Goal: Ask a question: Seek information or help from site administrators or community

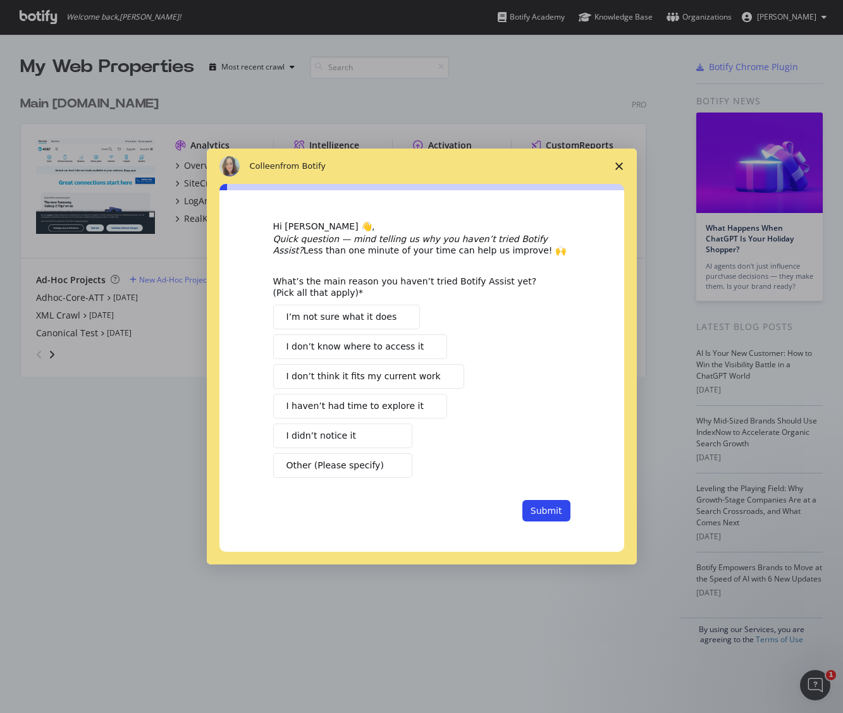
click at [622, 169] on polygon "Close survey" at bounding box center [619, 167] width 8 height 8
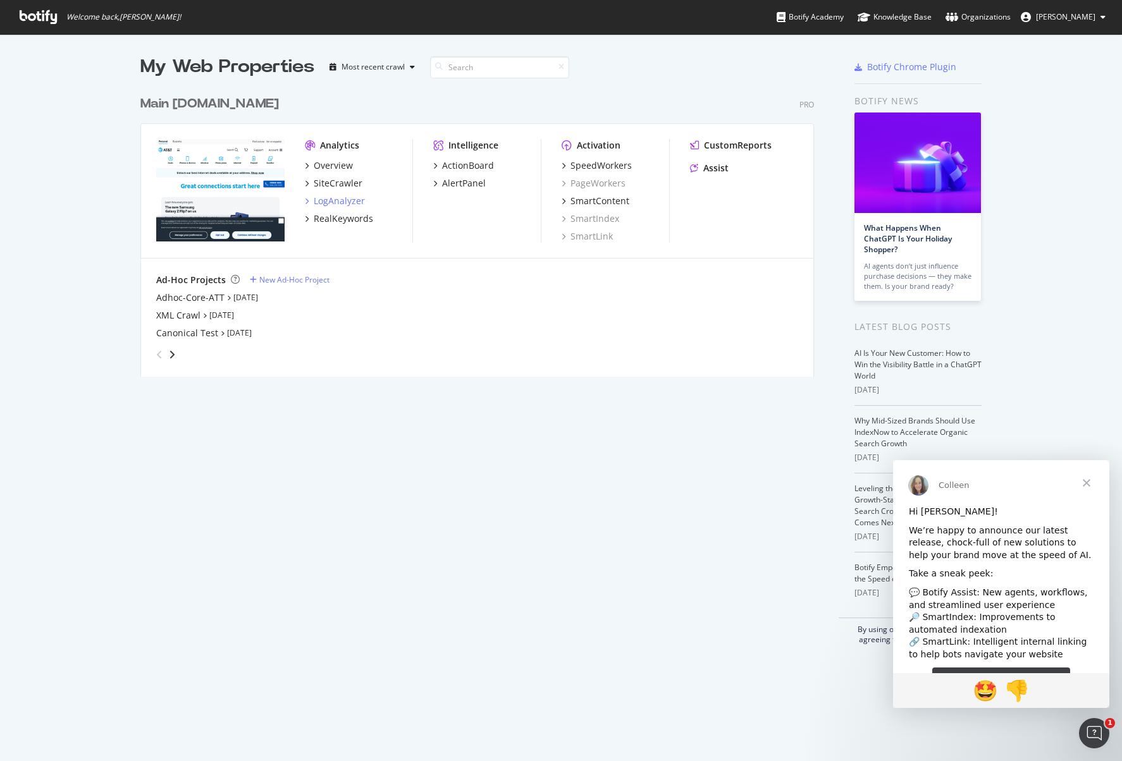
scroll to position [33, 0]
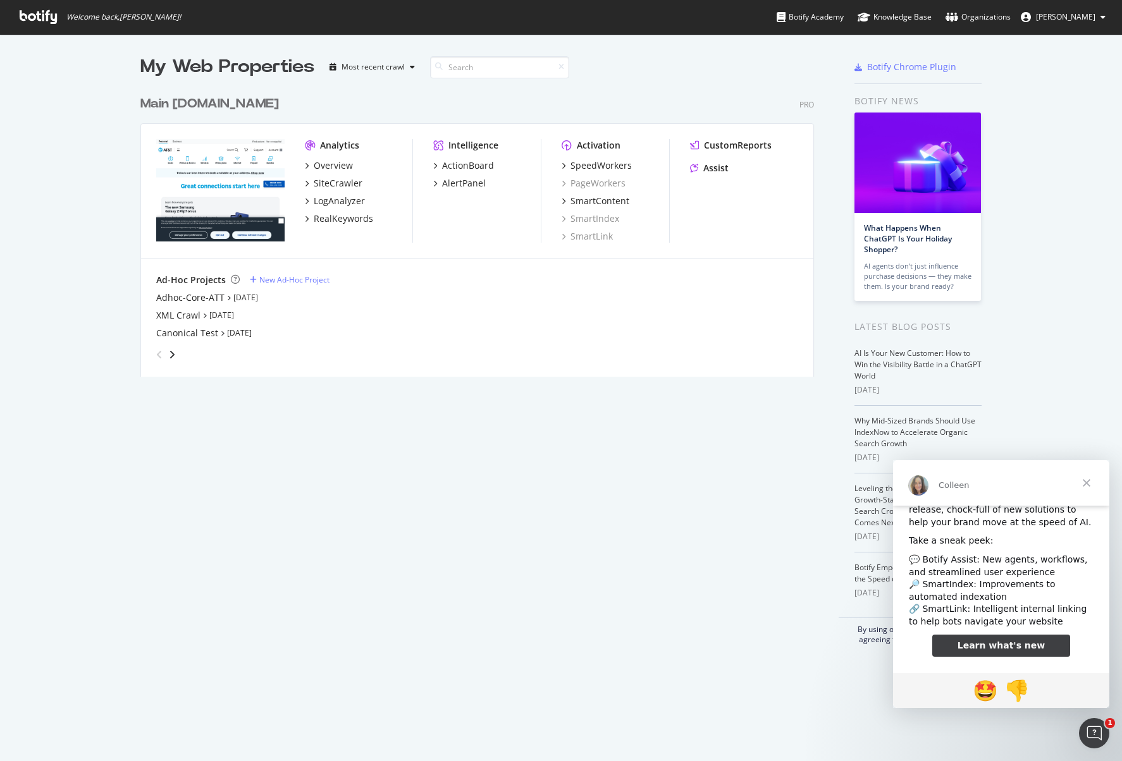
click at [985, 644] on span "Learn what's new" at bounding box center [1002, 646] width 88 height 10
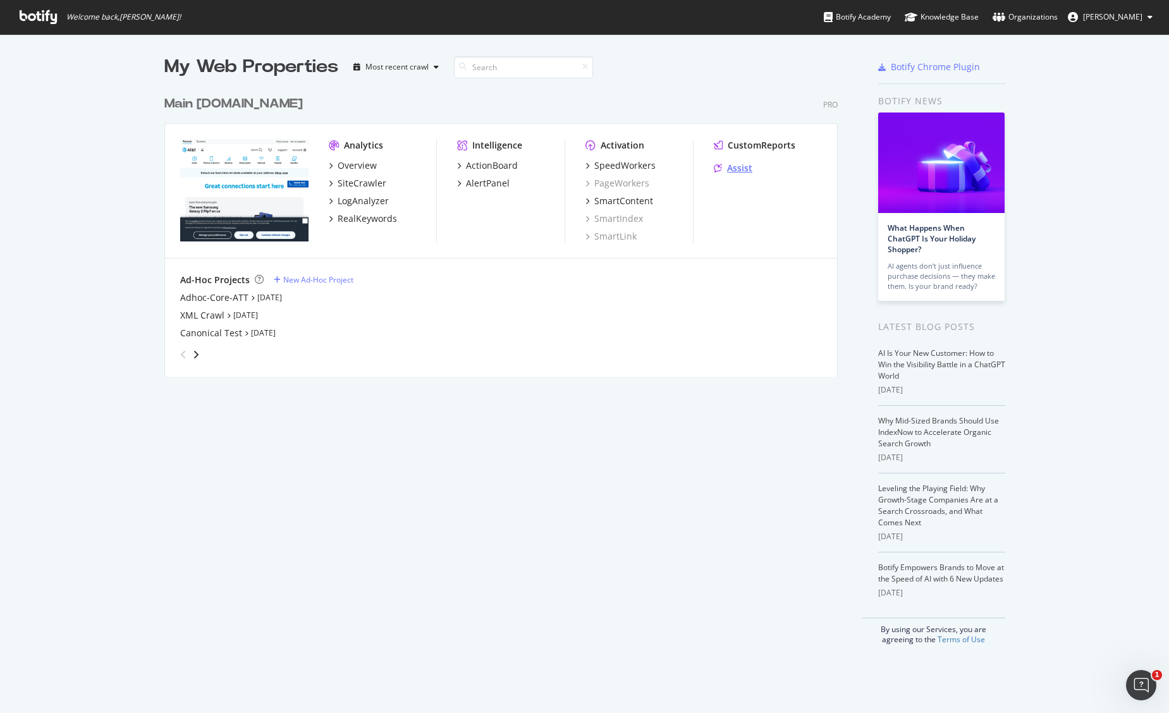
click at [732, 173] on div "Assist" at bounding box center [739, 168] width 25 height 13
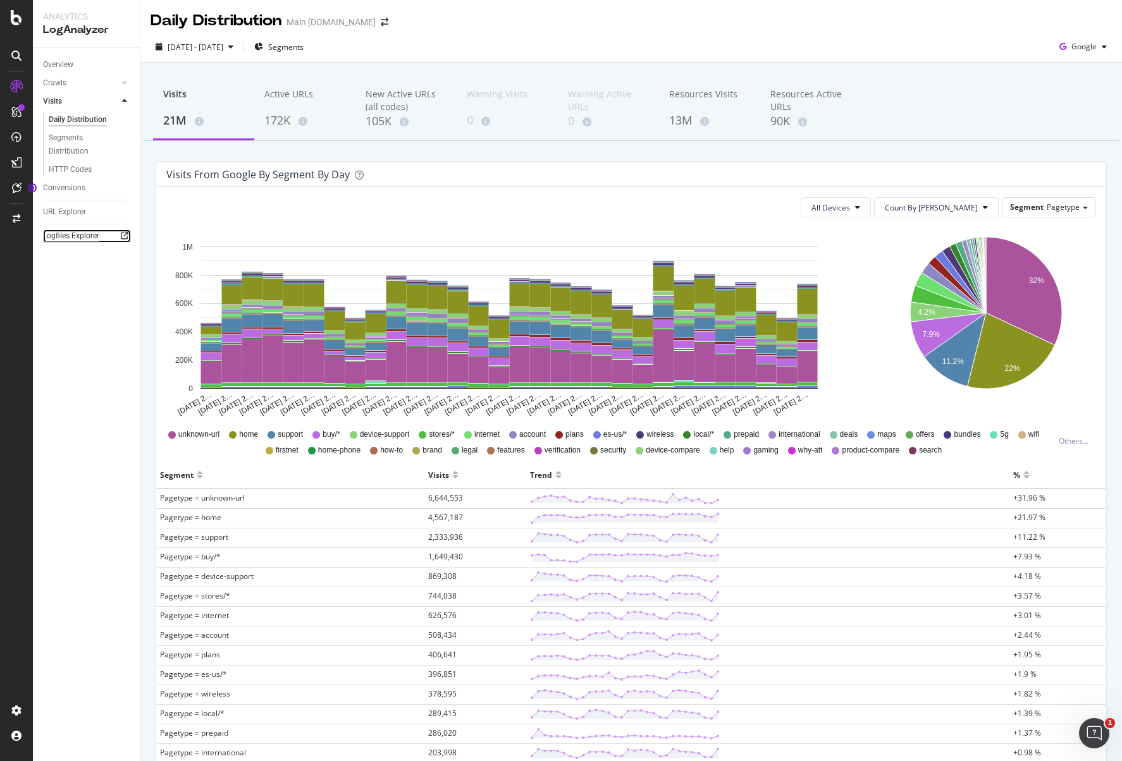
click at [78, 238] on div "Logfiles Explorer" at bounding box center [71, 236] width 56 height 13
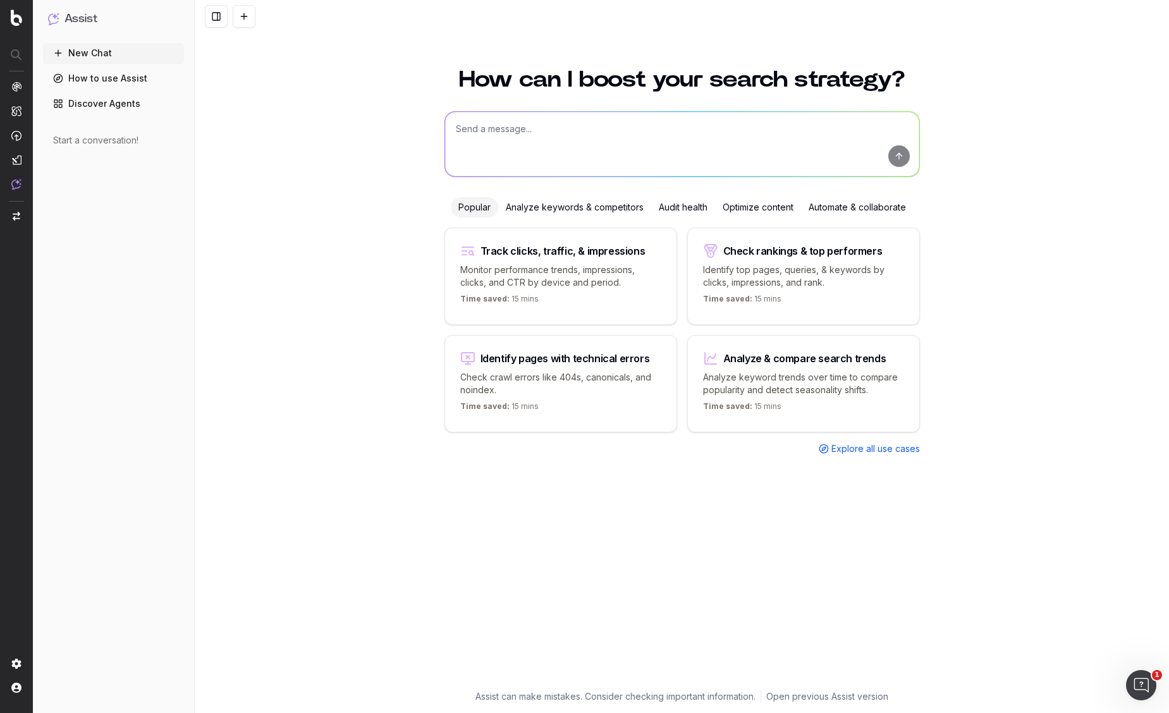
click at [556, 202] on div "Analyze keywords & competitors" at bounding box center [574, 207] width 153 height 20
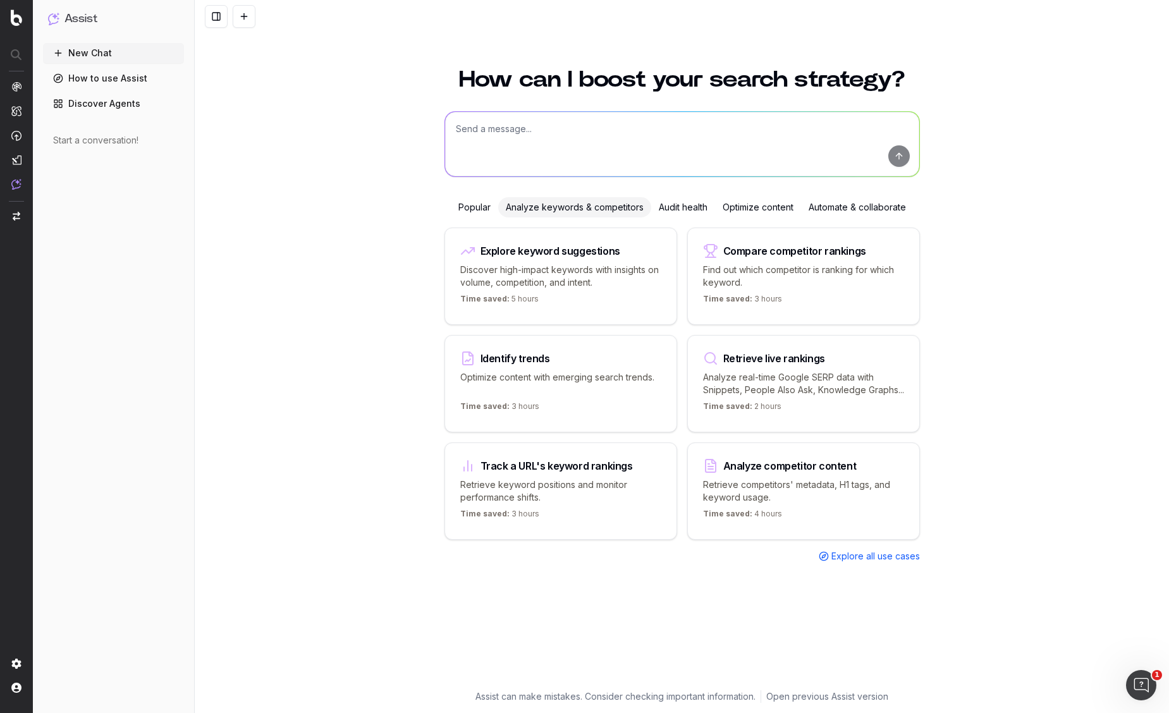
click at [516, 294] on p "Time saved: 5 hours" at bounding box center [499, 301] width 78 height 15
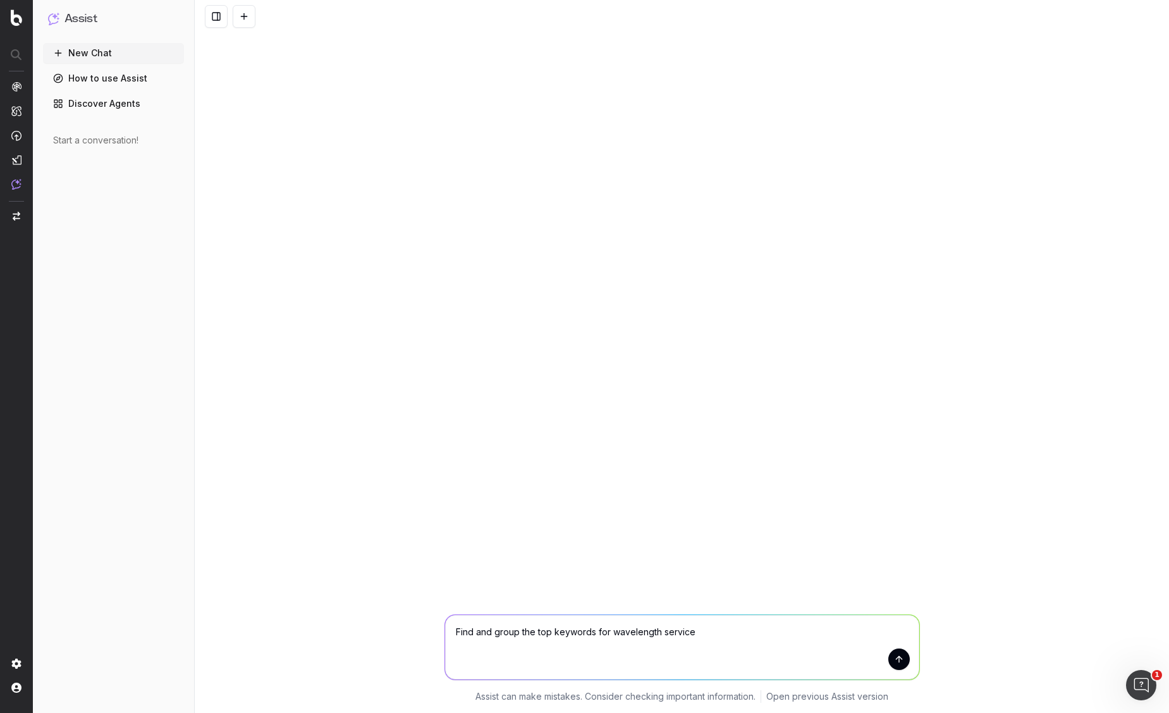
type textarea "Find and group the top keywords for wavelength services"
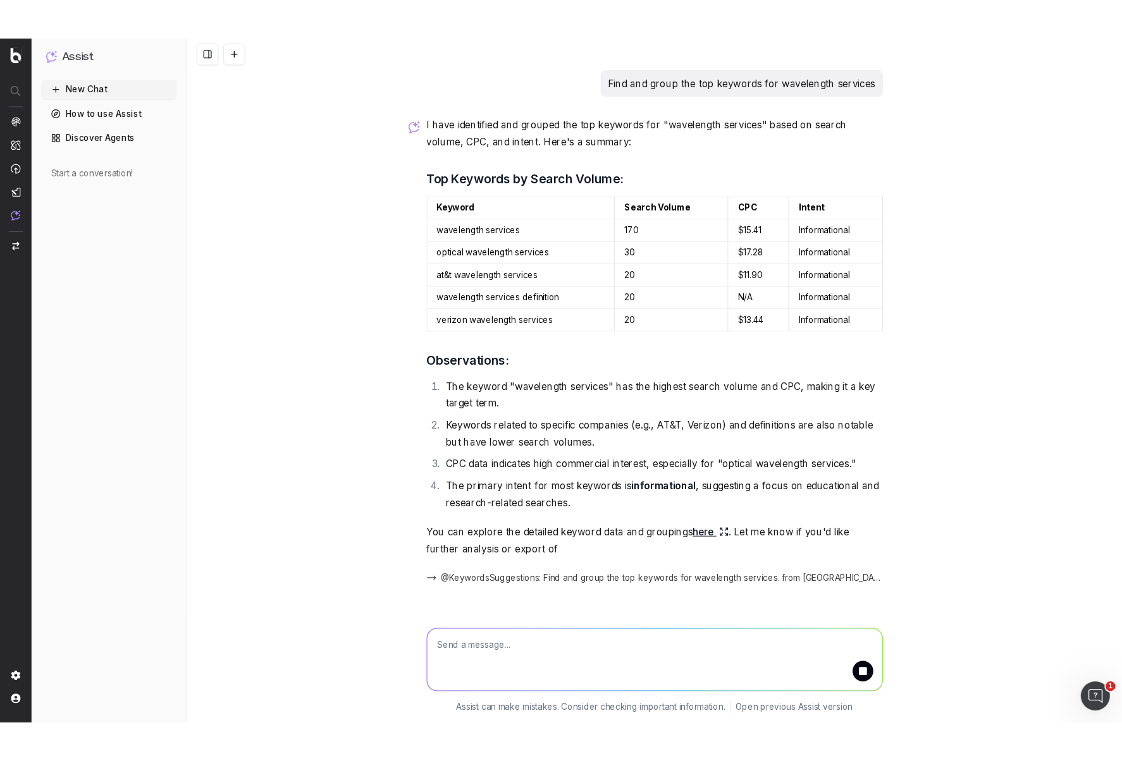
scroll to position [25, 0]
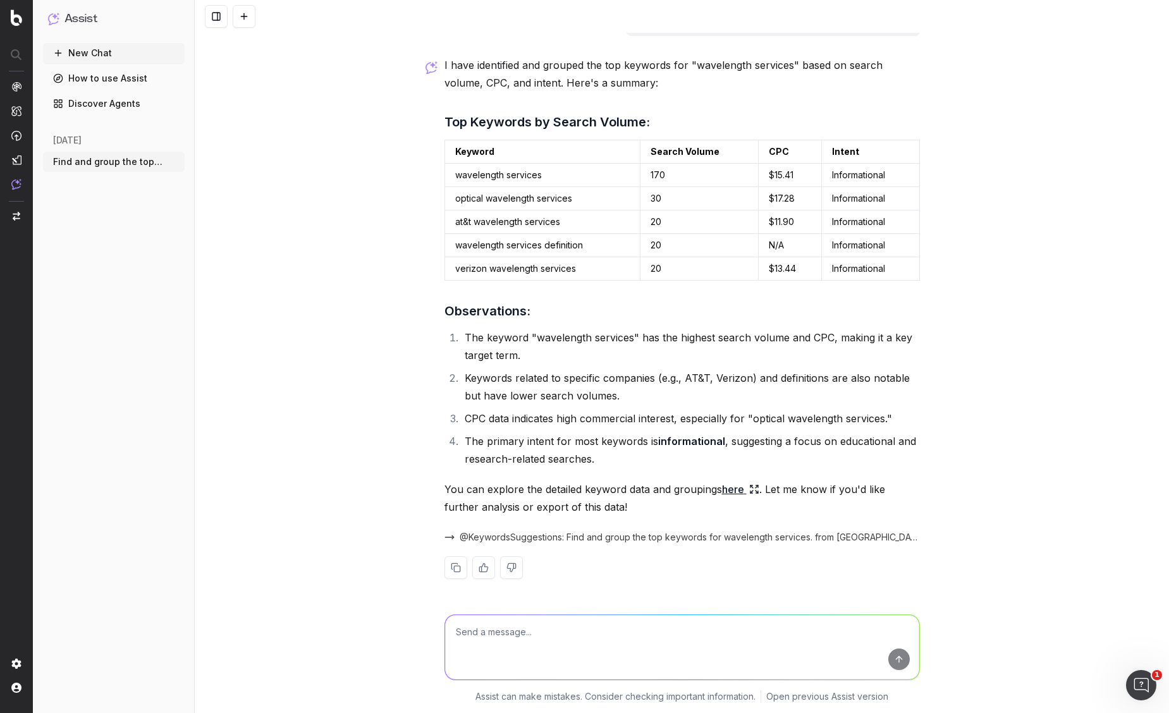
click at [726, 490] on link "here" at bounding box center [740, 490] width 37 height 18
